Goal: Task Accomplishment & Management: Manage account settings

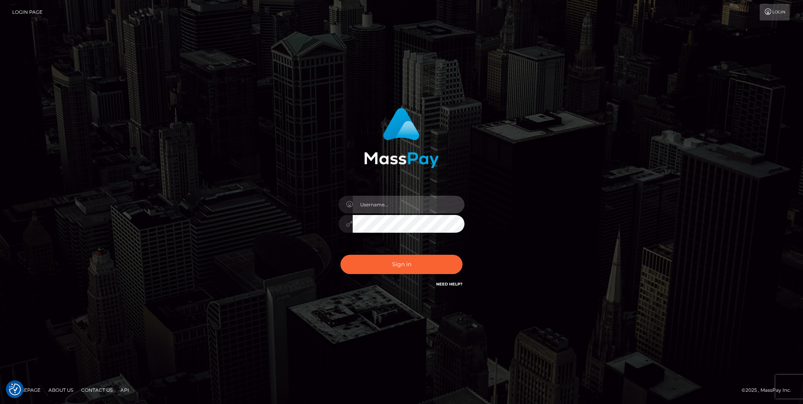
type input "nikki.bashford"
click at [406, 261] on button "Sign in" at bounding box center [401, 264] width 122 height 19
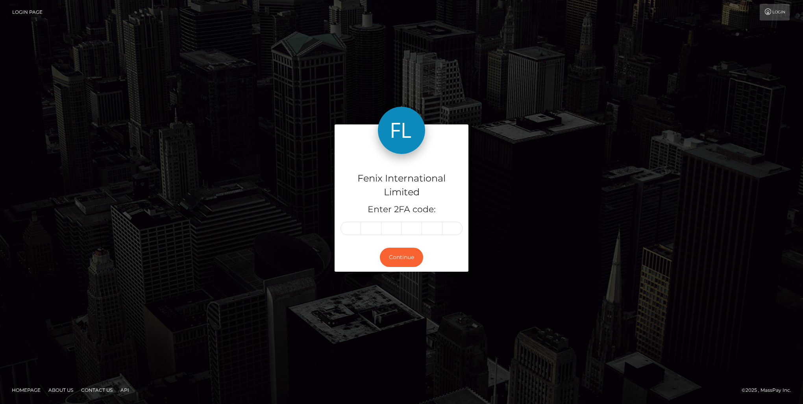
drag, startPoint x: 0, startPoint y: 0, endPoint x: 312, endPoint y: 220, distance: 382.0
click at [312, 220] on div "Fenix International Limited Enter 2FA code: Continue" at bounding box center [401, 201] width 449 height 155
click at [353, 230] on input "text" at bounding box center [350, 228] width 20 height 13
type input "8"
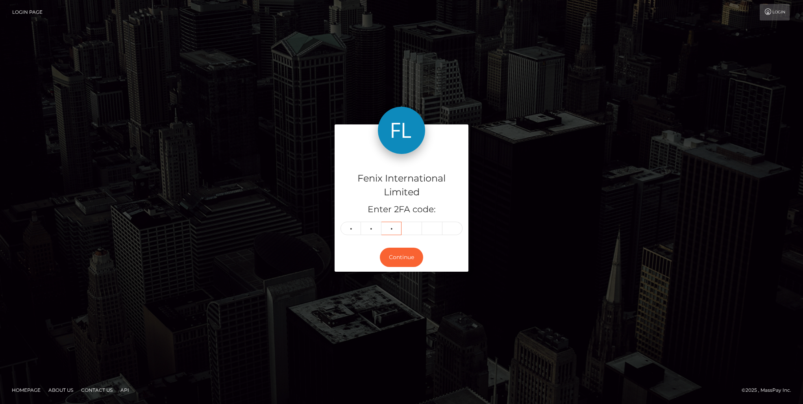
type input "9"
type input "0"
type input "2"
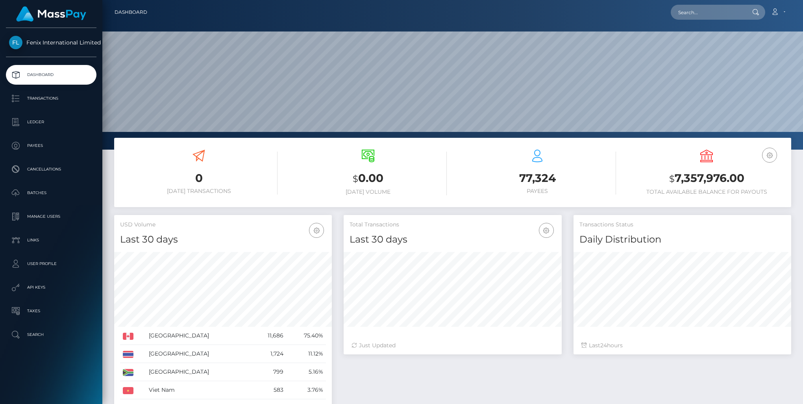
scroll to position [139, 217]
click at [41, 193] on p "Batches" at bounding box center [51, 193] width 84 height 12
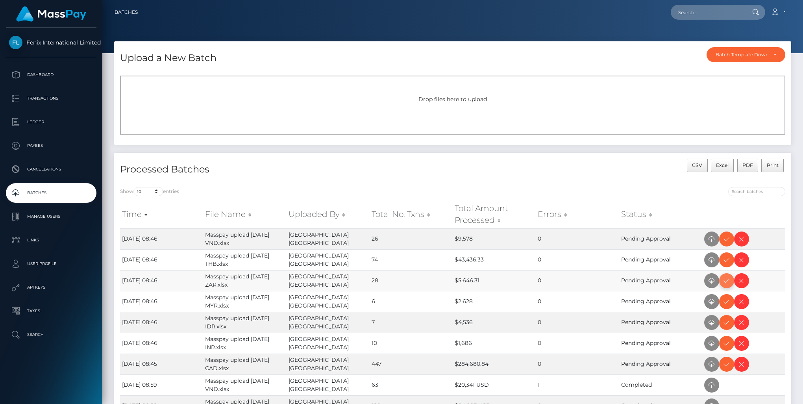
click at [724, 279] on icon at bounding box center [726, 281] width 9 height 10
click at [729, 238] on icon at bounding box center [726, 239] width 9 height 10
click at [723, 361] on icon at bounding box center [726, 364] width 9 height 10
click at [725, 258] on icon at bounding box center [726, 260] width 9 height 10
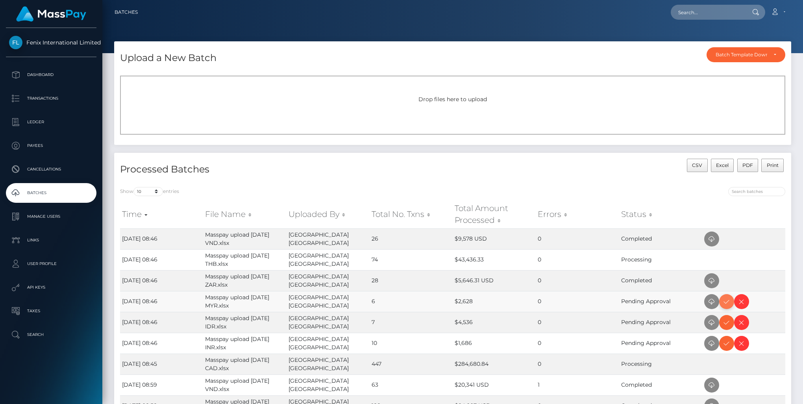
click at [729, 299] on icon at bounding box center [726, 302] width 9 height 10
click at [725, 342] on icon at bounding box center [726, 343] width 9 height 10
click at [728, 323] on icon at bounding box center [726, 323] width 9 height 10
